Goal: Check status: Check status

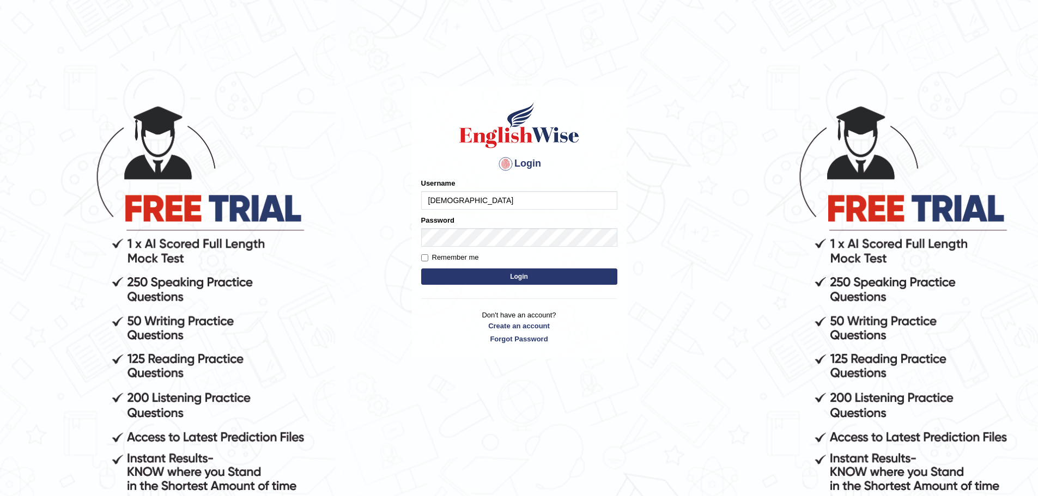
type input "[DEMOGRAPHIC_DATA]"
click at [421, 269] on button "Login" at bounding box center [519, 277] width 196 height 16
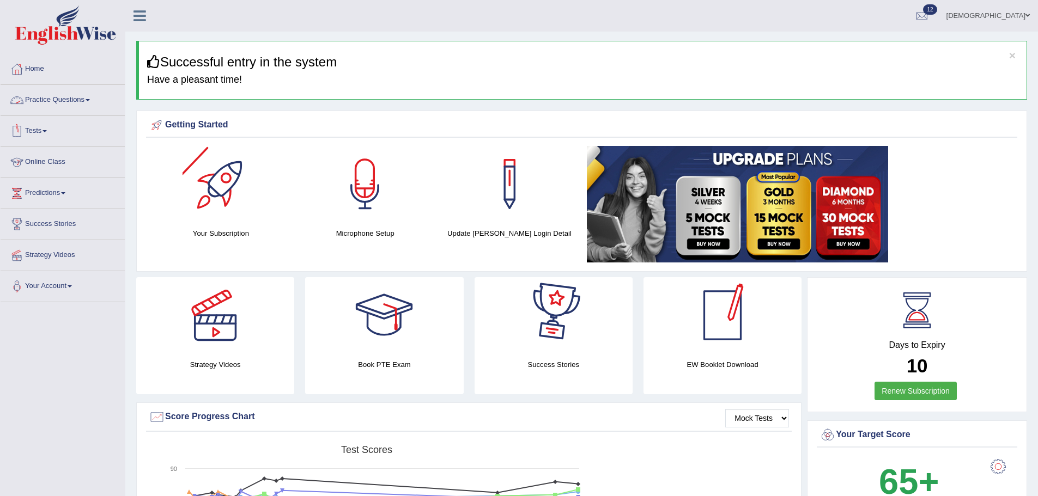
click at [41, 125] on link "Tests" at bounding box center [63, 129] width 124 height 27
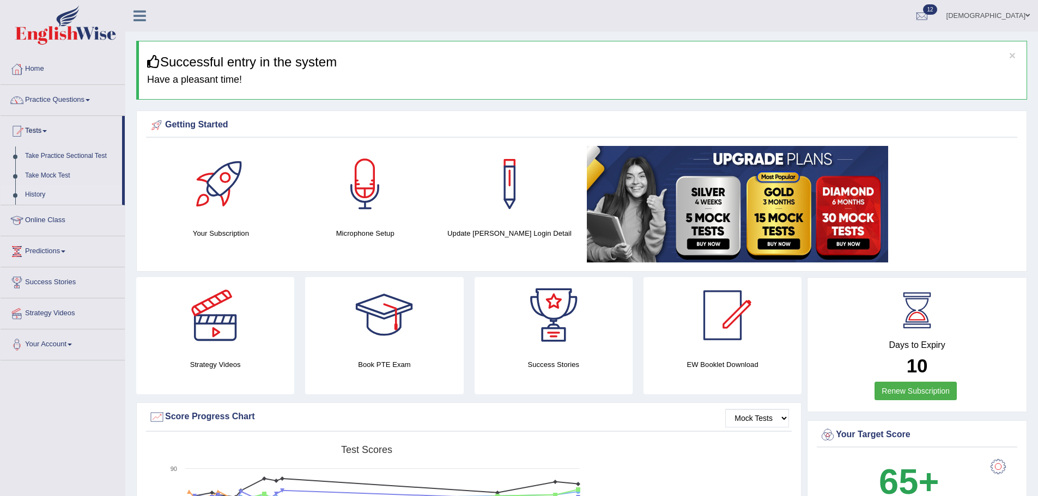
click at [37, 189] on link "History" at bounding box center [71, 195] width 102 height 20
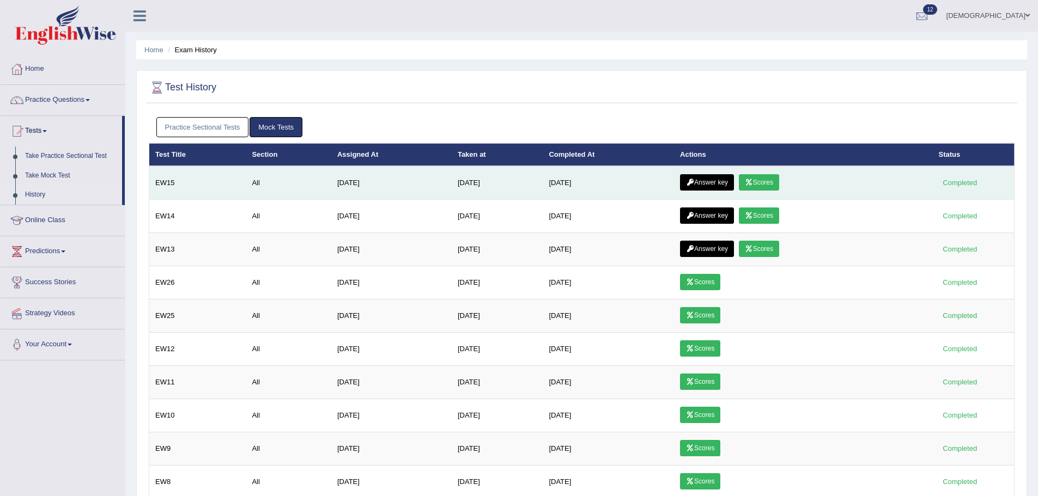
click at [773, 177] on link "Scores" at bounding box center [759, 182] width 40 height 16
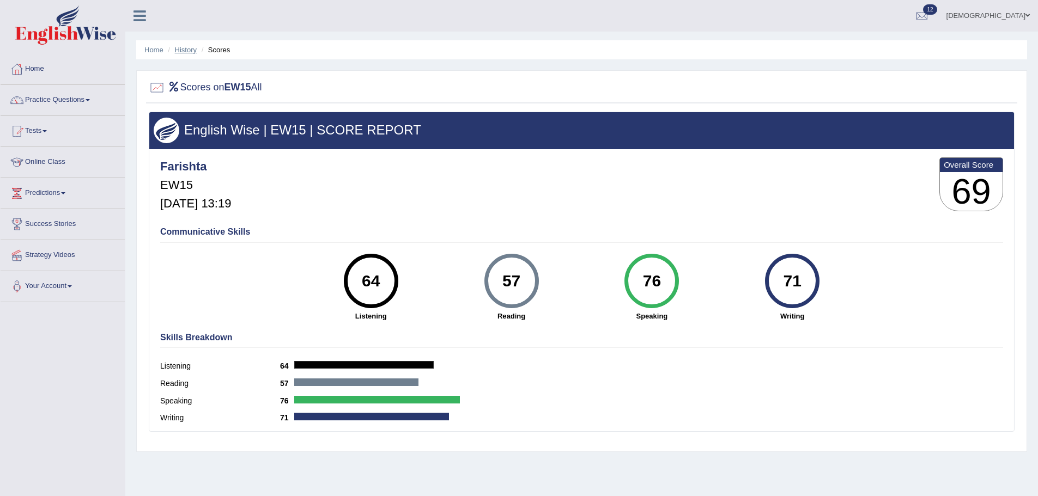
click at [190, 50] on link "History" at bounding box center [186, 50] width 22 height 8
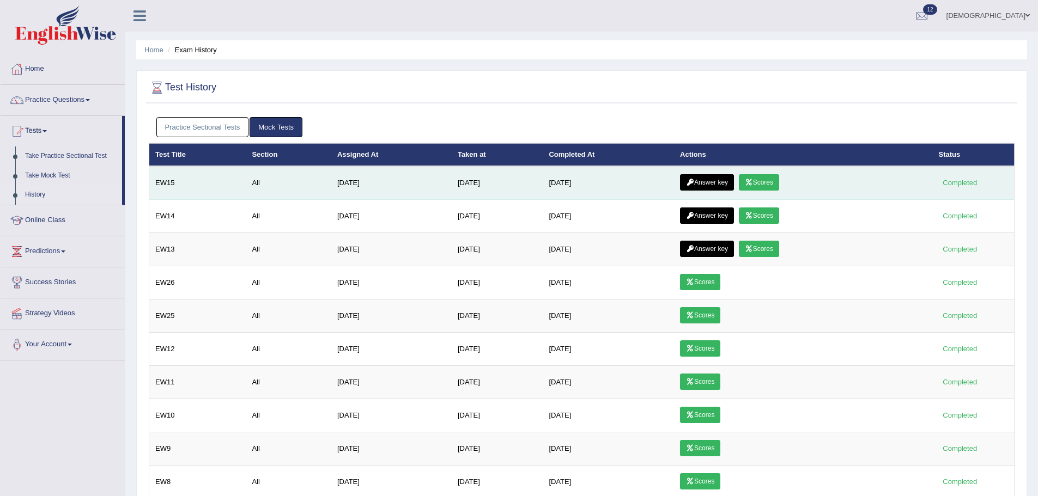
click at [707, 175] on link "Answer key" at bounding box center [707, 182] width 54 height 16
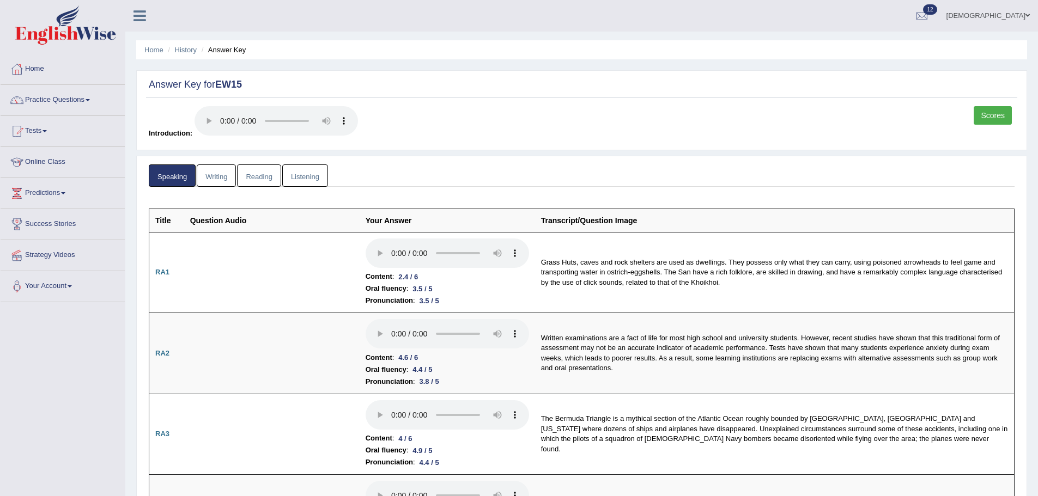
click at [1010, 118] on link "Scores" at bounding box center [993, 115] width 38 height 19
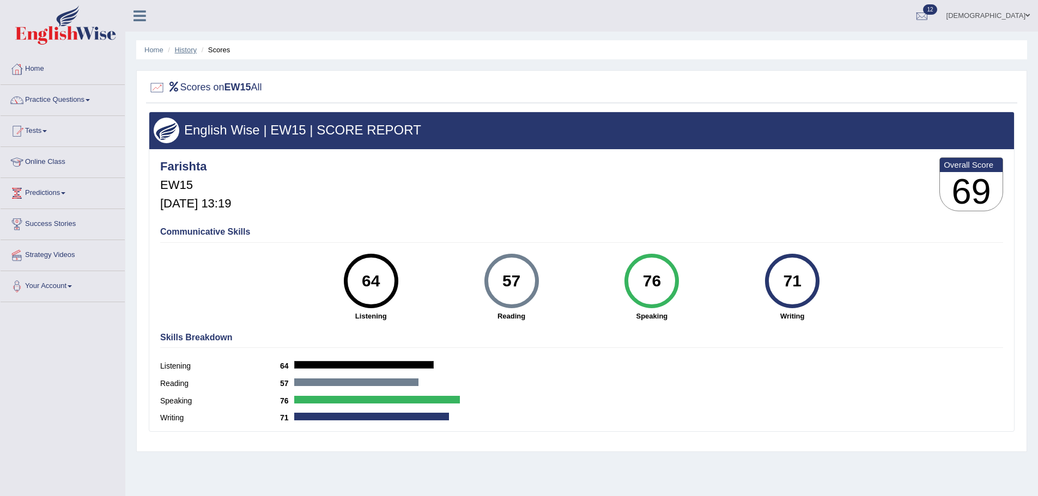
click at [185, 52] on link "History" at bounding box center [186, 50] width 22 height 8
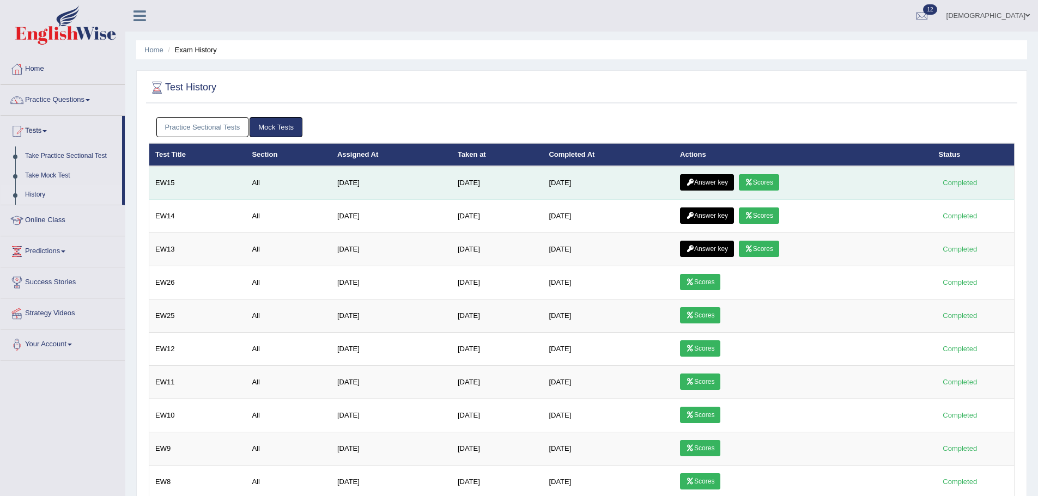
click at [713, 183] on link "Answer key" at bounding box center [707, 182] width 54 height 16
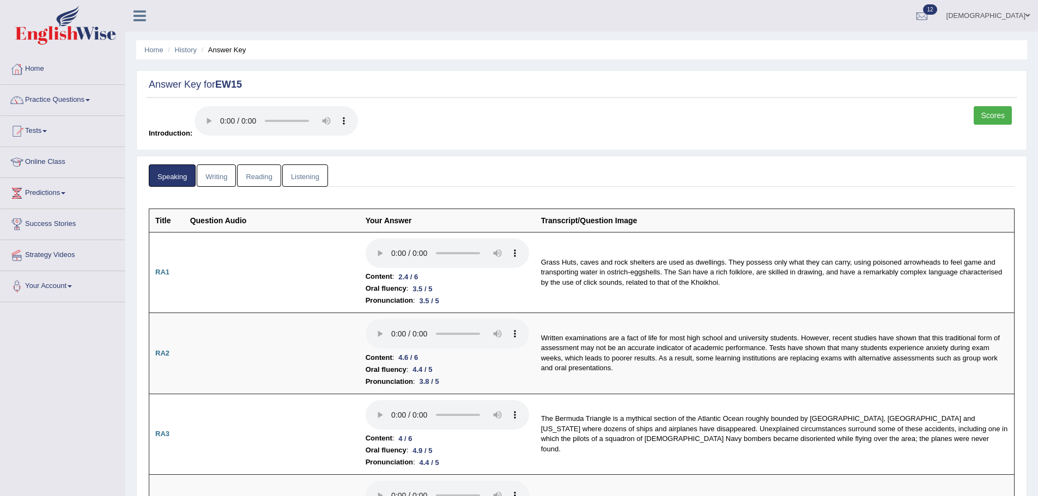
click at [254, 176] on link "Reading" at bounding box center [259, 176] width 44 height 22
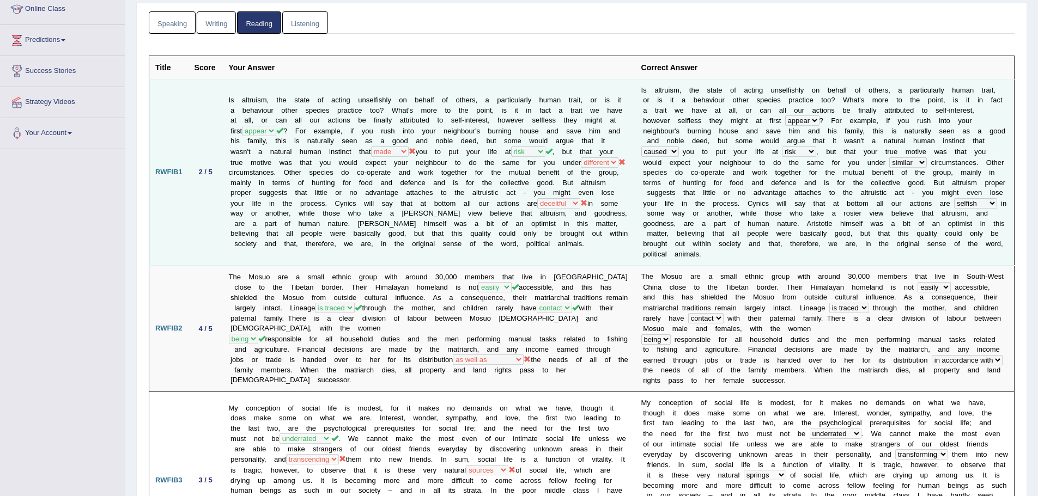
scroll to position [163, 0]
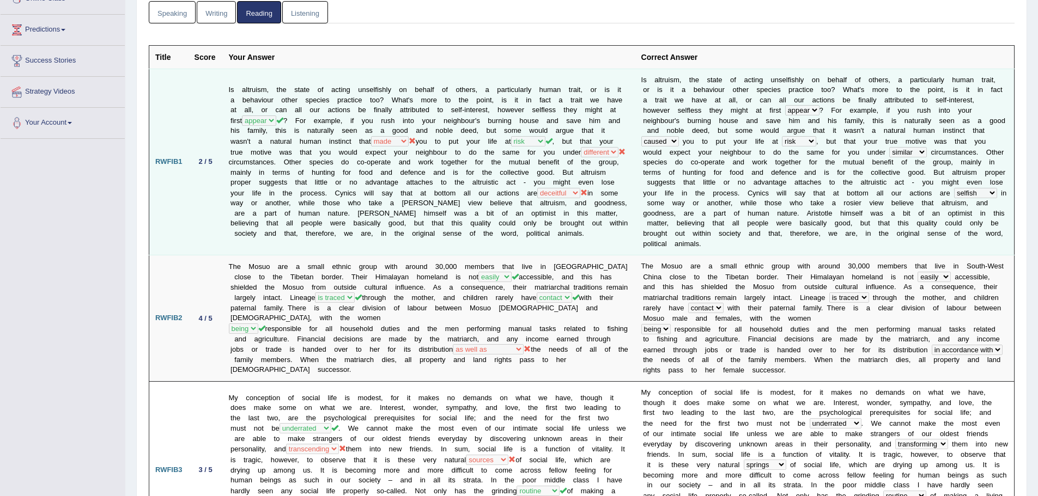
click at [339, 161] on td "Is altruism, the state of acting unselfishly on behalf of others, a particularl…" at bounding box center [429, 162] width 412 height 187
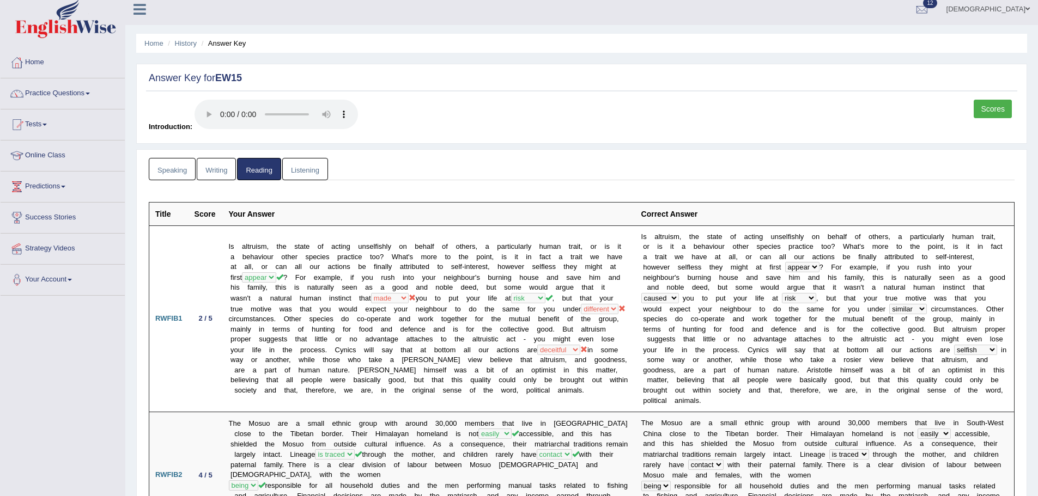
scroll to position [0, 0]
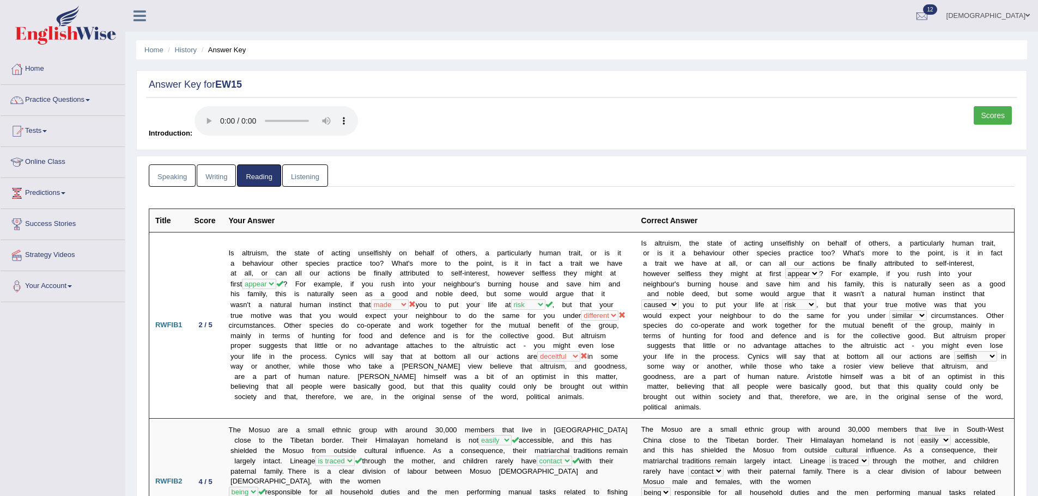
click at [313, 180] on link "Listening" at bounding box center [305, 176] width 46 height 22
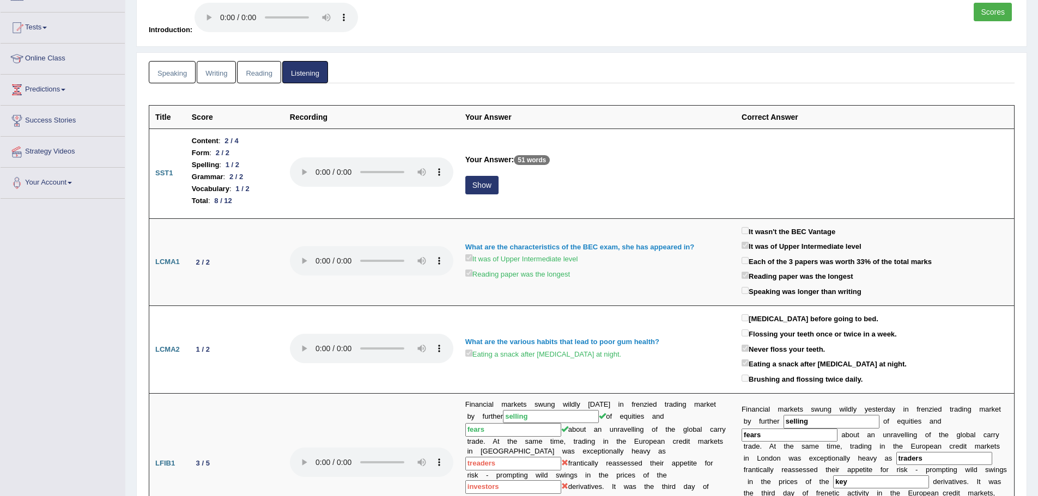
scroll to position [163, 0]
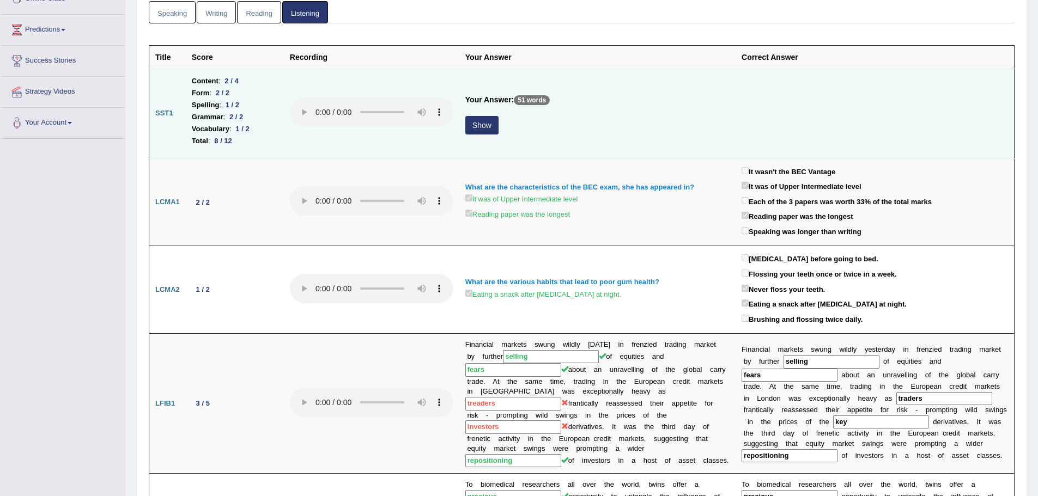
click at [480, 129] on button "Show" at bounding box center [481, 125] width 33 height 19
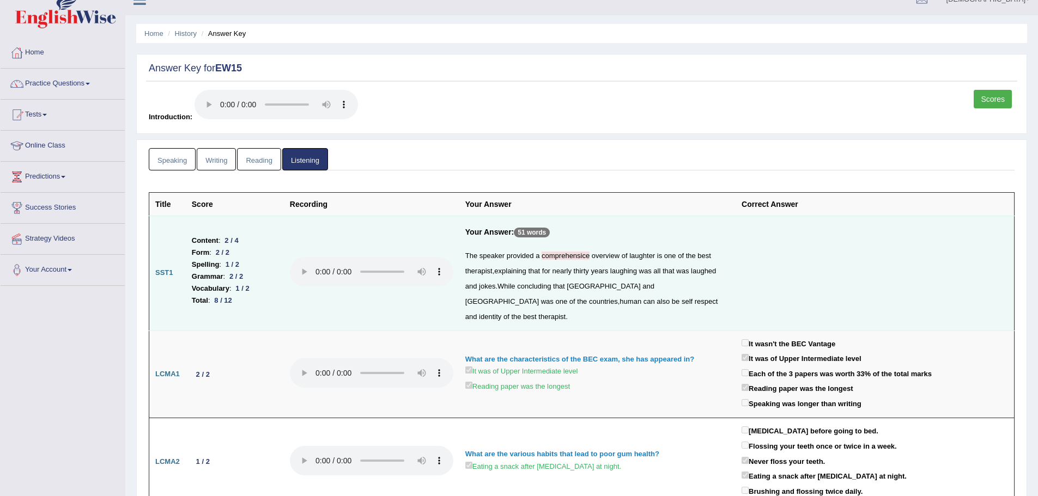
scroll to position [0, 0]
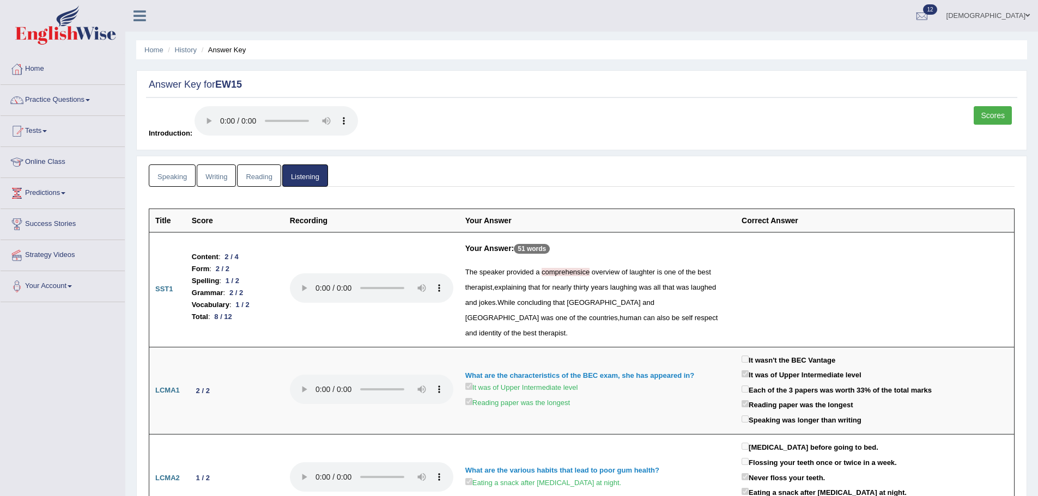
click at [262, 180] on link "Reading" at bounding box center [259, 176] width 44 height 22
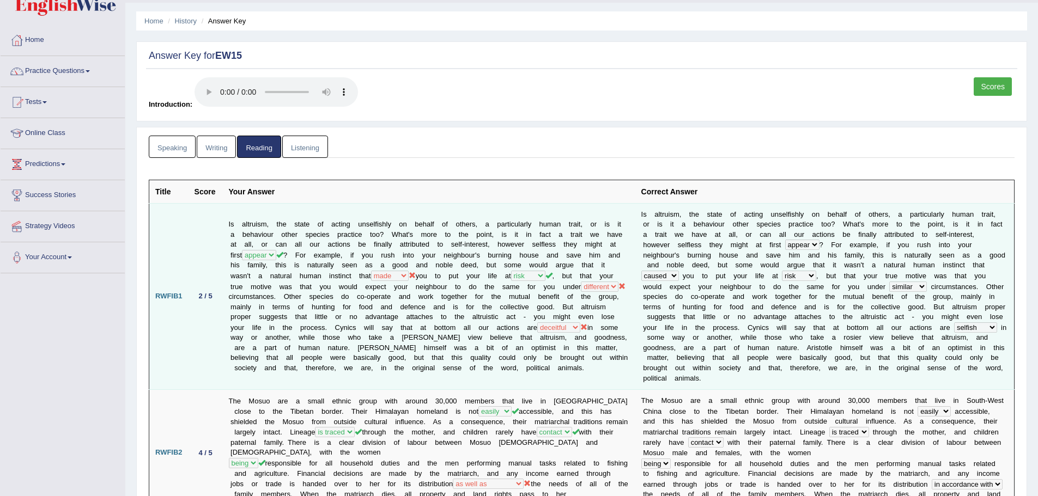
scroll to position [109, 0]
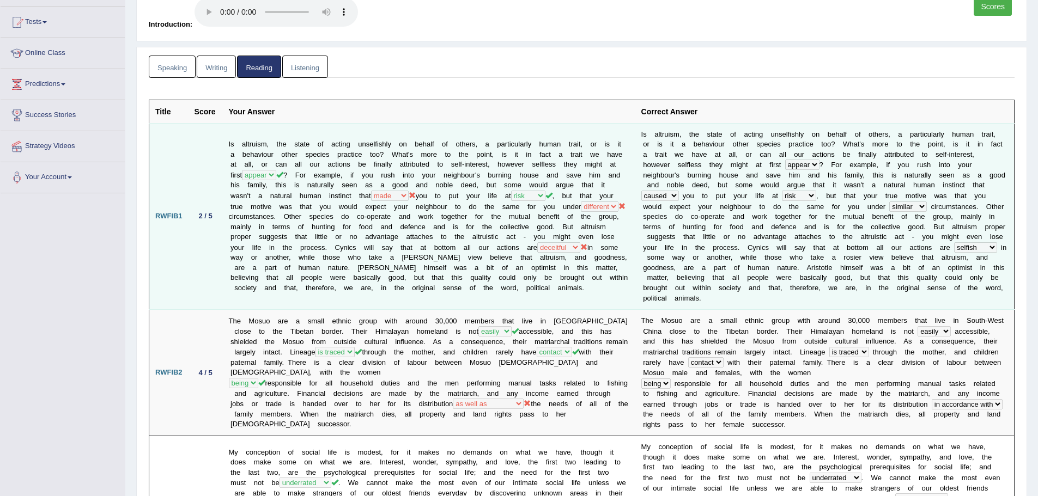
drag, startPoint x: 490, startPoint y: 185, endPoint x: 484, endPoint y: 173, distance: 12.9
click at [484, 173] on td "Is altruism, the state of acting unselfishly on behalf of others, a particularl…" at bounding box center [429, 216] width 412 height 187
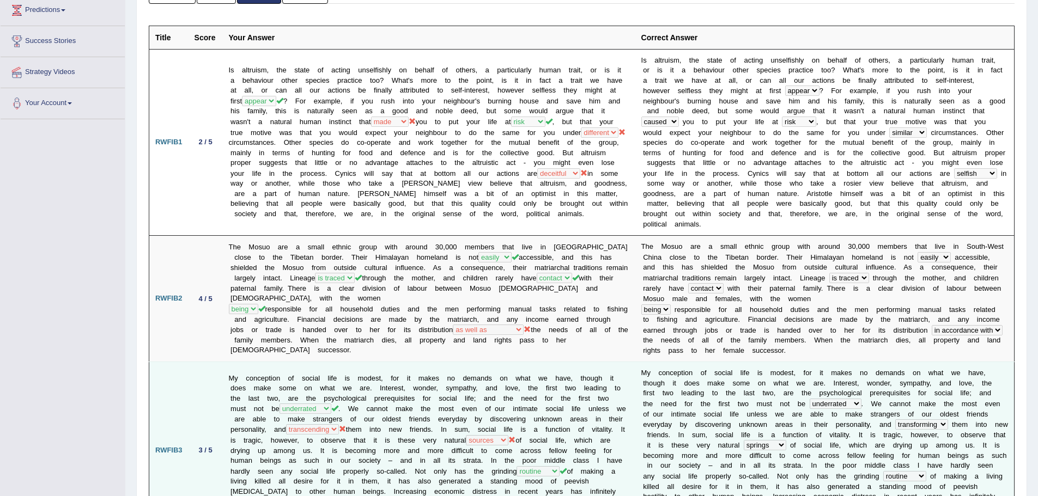
scroll to position [163, 0]
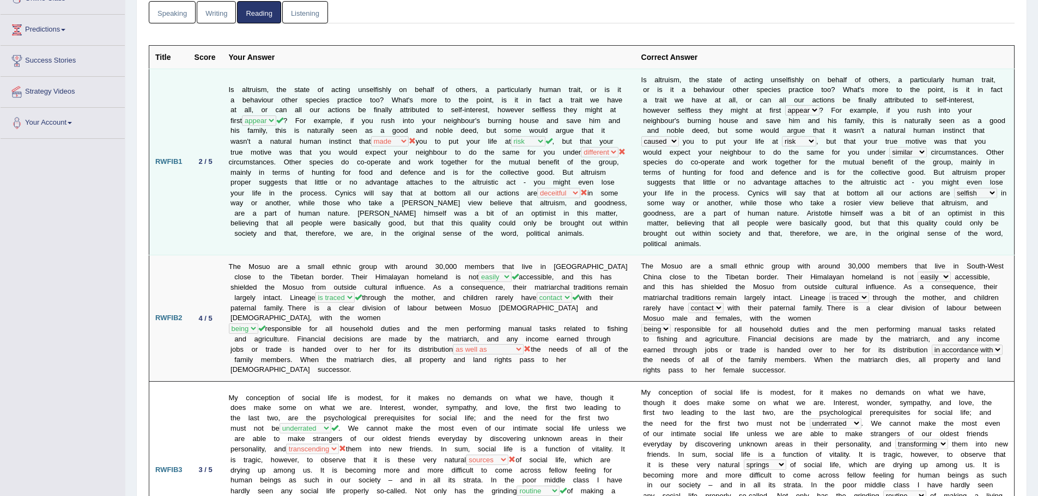
click at [481, 125] on td "Is altruism, the state of acting unselfishly on behalf of others, a particularl…" at bounding box center [429, 162] width 412 height 187
drag, startPoint x: 351, startPoint y: 120, endPoint x: 483, endPoint y: 125, distance: 132.0
click at [483, 125] on td "Is altruism, the state of acting unselfishly on behalf of others, a particularl…" at bounding box center [429, 162] width 412 height 187
drag, startPoint x: 430, startPoint y: 111, endPoint x: 407, endPoint y: 106, distance: 23.9
click at [429, 110] on td "Is altruism, the state of acting unselfishly on behalf of others, a particularl…" at bounding box center [429, 162] width 412 height 187
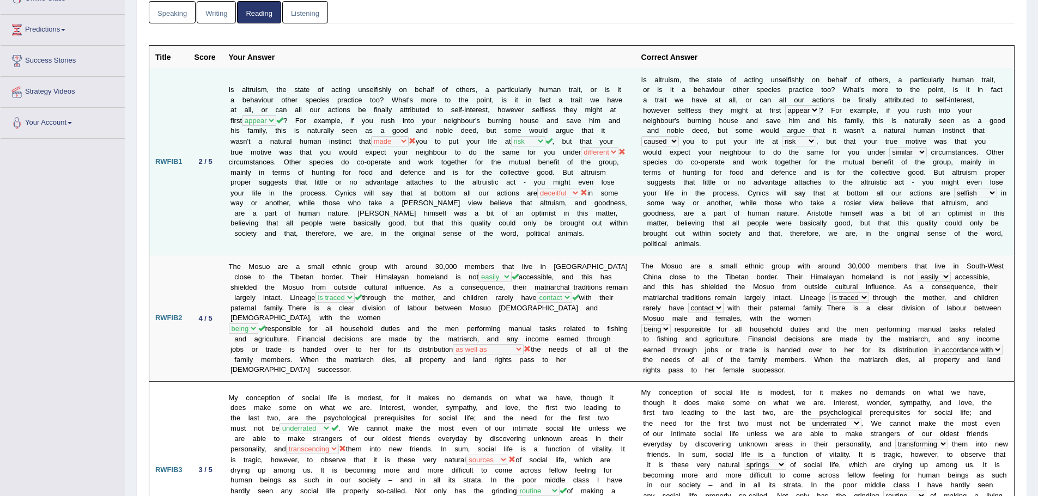
drag, startPoint x: 356, startPoint y: 110, endPoint x: 603, endPoint y: 133, distance: 247.4
click at [602, 133] on td "Is altruism, the state of acting unselfishly on behalf of others, a particularl…" at bounding box center [429, 162] width 412 height 187
click at [414, 132] on td "Is altruism, the state of acting unselfishly on behalf of others, a particularl…" at bounding box center [429, 162] width 412 height 187
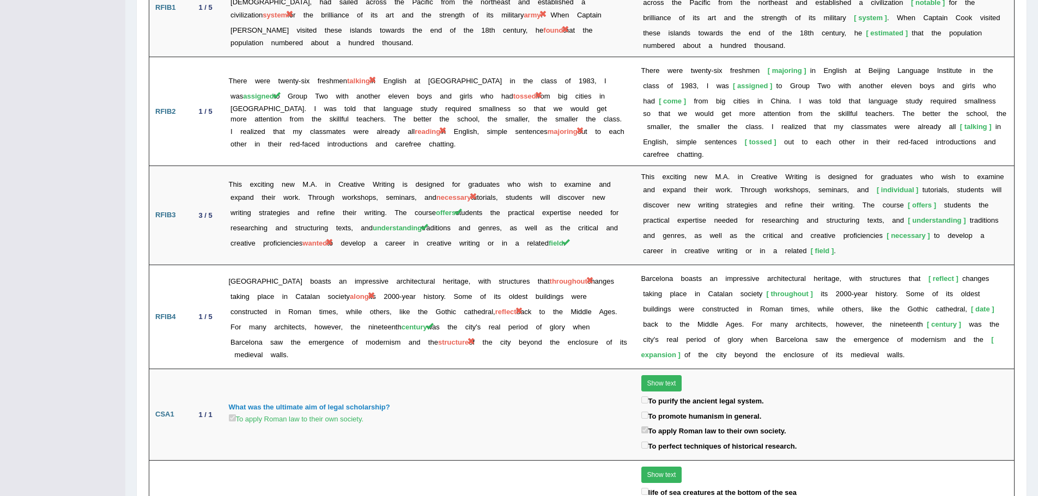
scroll to position [1523, 0]
